Goal: Transaction & Acquisition: Purchase product/service

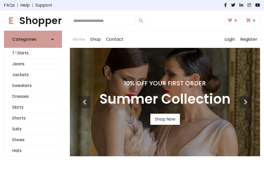
click at [132, 85] on h4 "10% Off Your First Order" at bounding box center [164, 82] width 131 height 7
click at [165, 119] on link "Shop Now" at bounding box center [165, 118] width 30 height 11
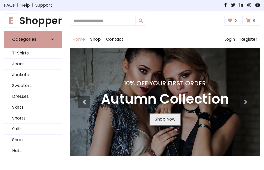
click at [165, 119] on link "Shop Now" at bounding box center [165, 118] width 30 height 11
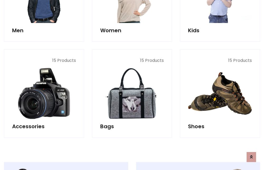
scroll to position [526, 0]
